Goal: Book appointment/travel/reservation

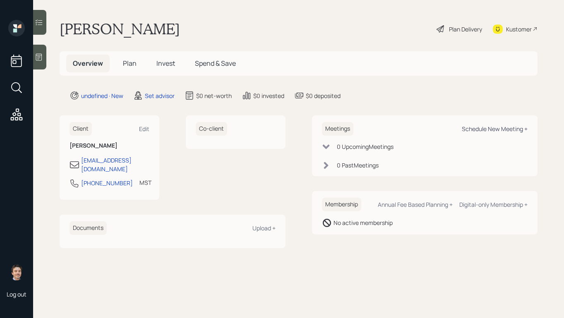
click at [474, 129] on div "Schedule New Meeting +" at bounding box center [494, 129] width 66 height 8
select select "round-[PERSON_NAME]"
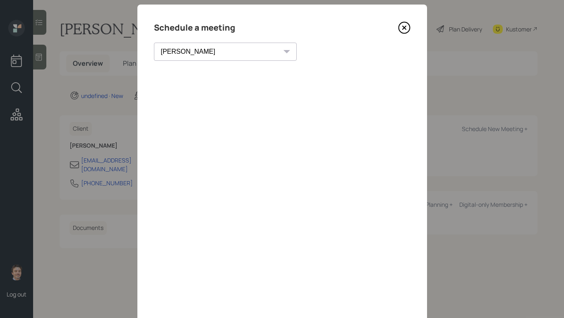
scroll to position [15, 0]
click at [404, 28] on icon at bounding box center [403, 28] width 3 height 3
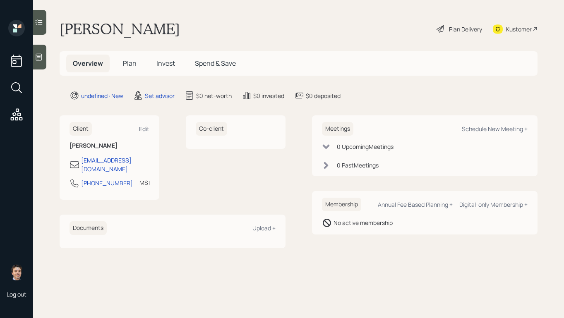
click at [41, 60] on icon at bounding box center [39, 57] width 6 height 7
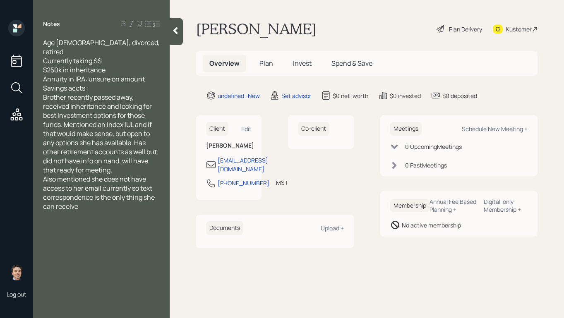
click at [139, 84] on div "Savings accts:" at bounding box center [101, 88] width 117 height 9
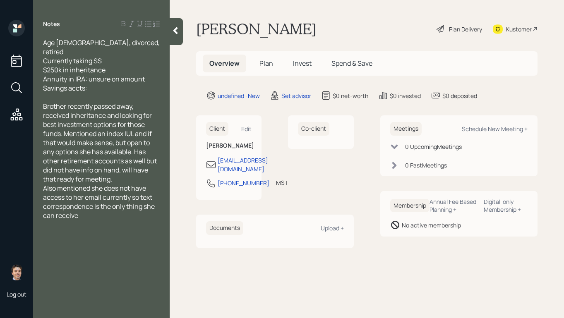
click at [178, 31] on icon at bounding box center [175, 30] width 8 height 8
